Goal: Transaction & Acquisition: Purchase product/service

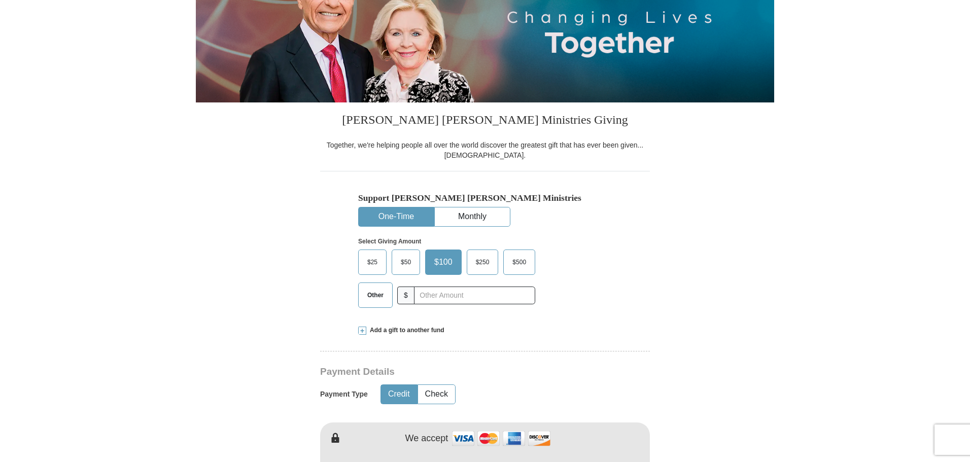
scroll to position [152, 0]
click at [370, 294] on span "Other" at bounding box center [375, 294] width 26 height 15
click at [0, 0] on input "Other" at bounding box center [0, 0] width 0 height 0
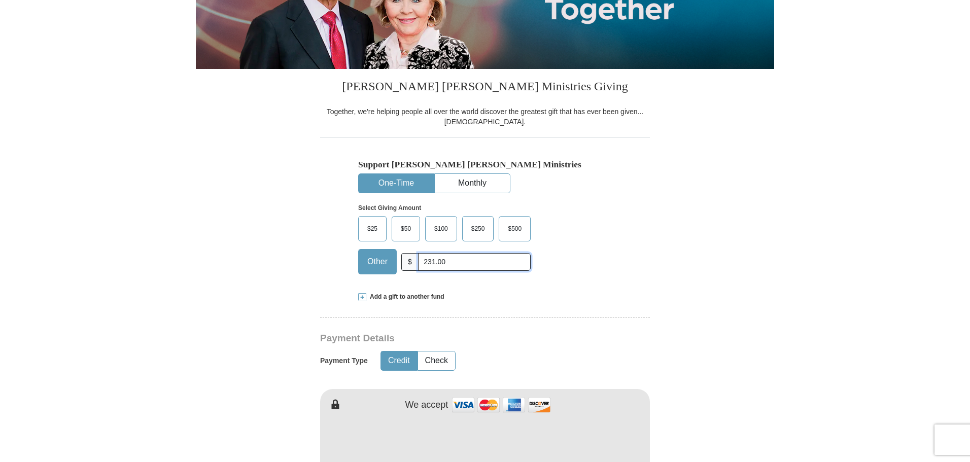
scroll to position [203, 0]
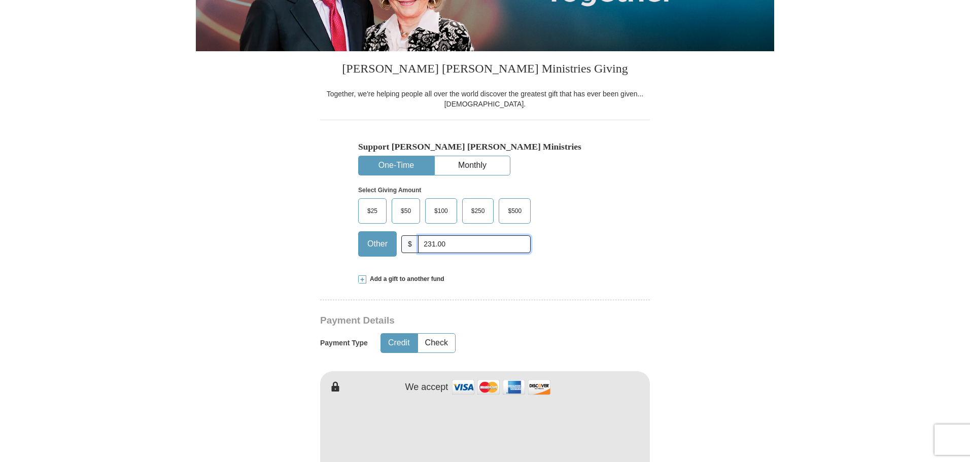
type input "231.00"
click at [360, 280] on span at bounding box center [362, 280] width 8 height 8
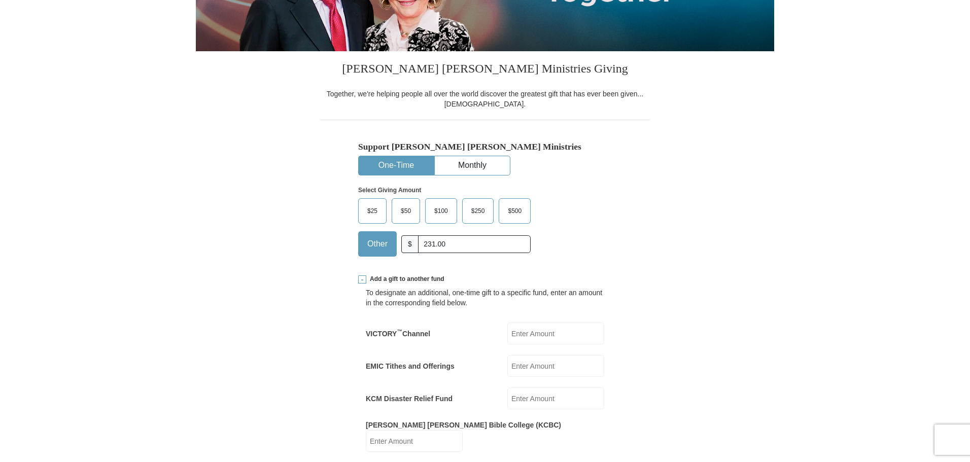
click at [364, 281] on span at bounding box center [362, 280] width 8 height 8
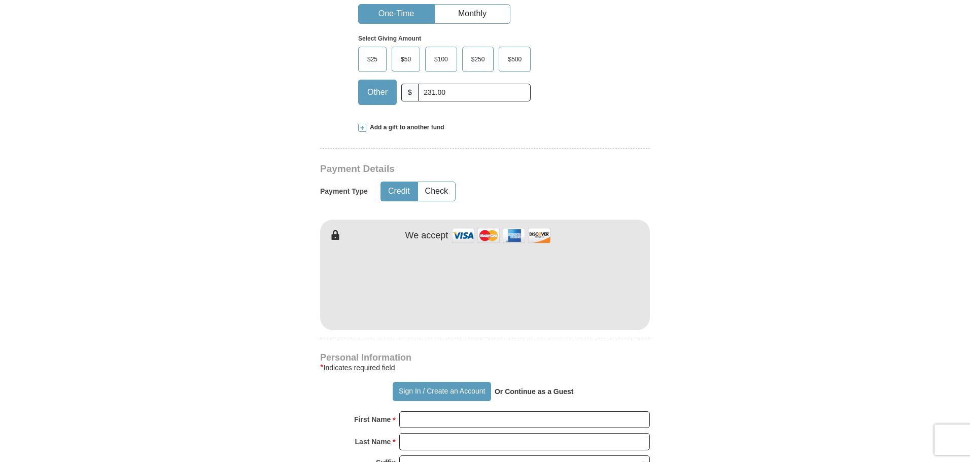
scroll to position [355, 0]
click at [714, 361] on form "Already have an account? Sign in for faster giving. Don't have an account? Crea…" at bounding box center [485, 307] width 579 height 1245
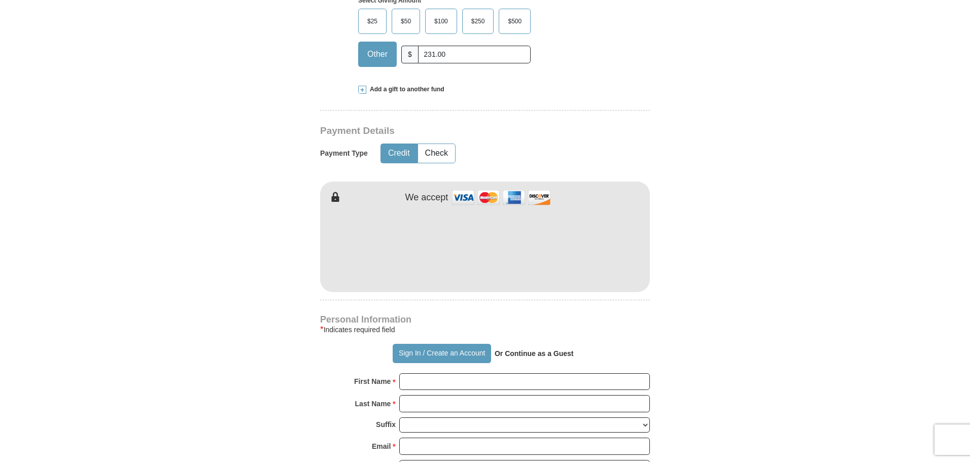
scroll to position [457, 0]
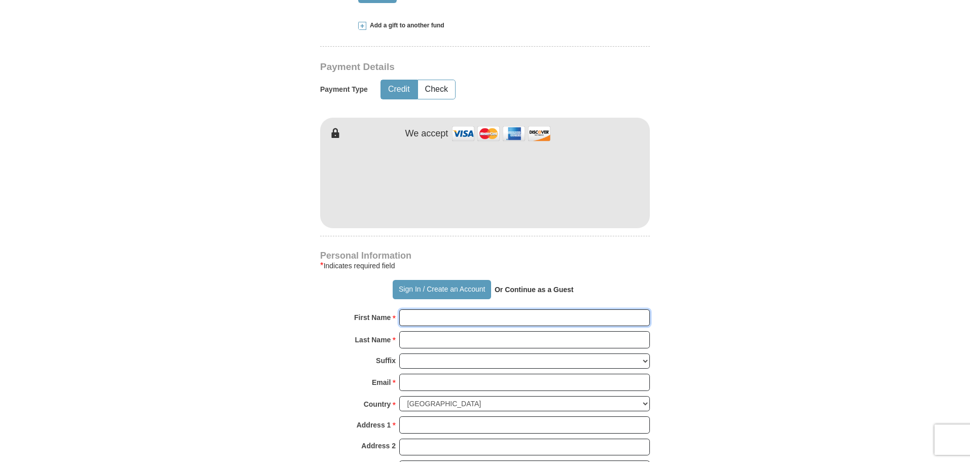
click at [416, 319] on input "First Name *" at bounding box center [524, 318] width 251 height 17
type input "[PERSON_NAME]"
type input "[EMAIL_ADDRESS][DOMAIN_NAME]"
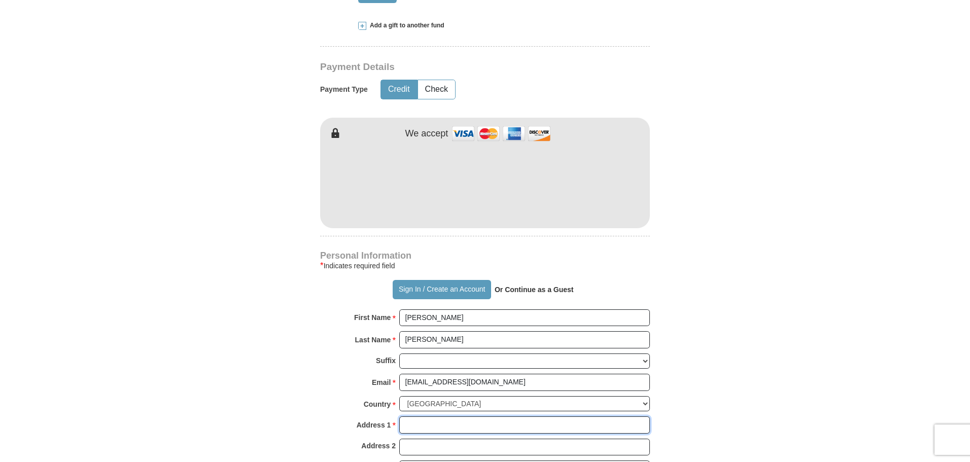
type input "[STREET_ADDRESS]"
type input "TEMECULA"
select select "CA"
type input "92591-4511"
type input "9517648046"
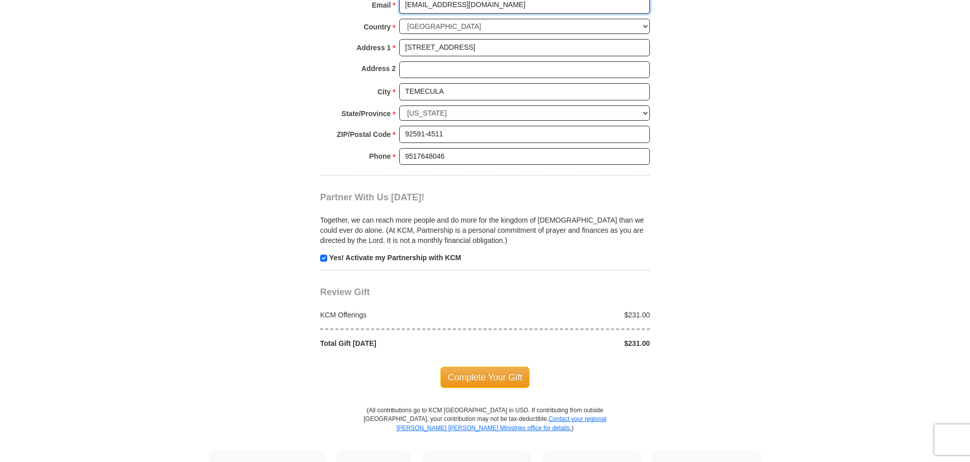
scroll to position [863, 0]
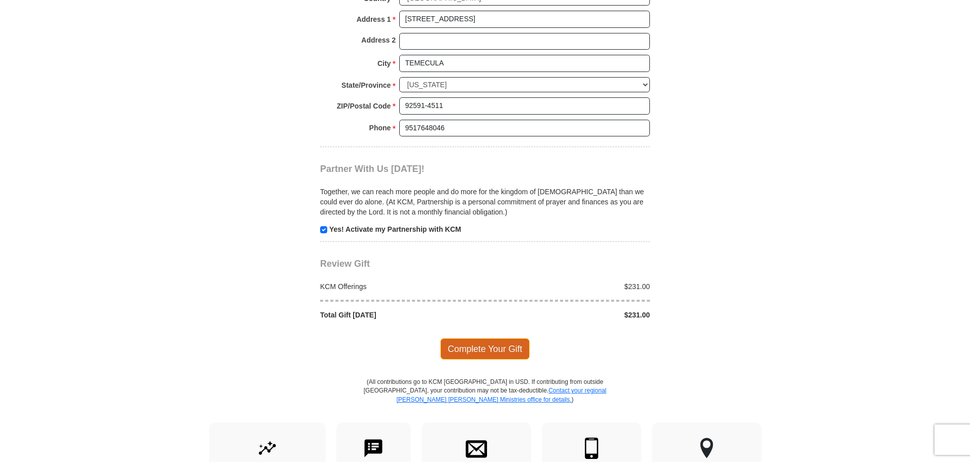
click at [482, 348] on span "Complete Your Gift" at bounding box center [486, 349] width 90 height 21
